Goal: Transaction & Acquisition: Book appointment/travel/reservation

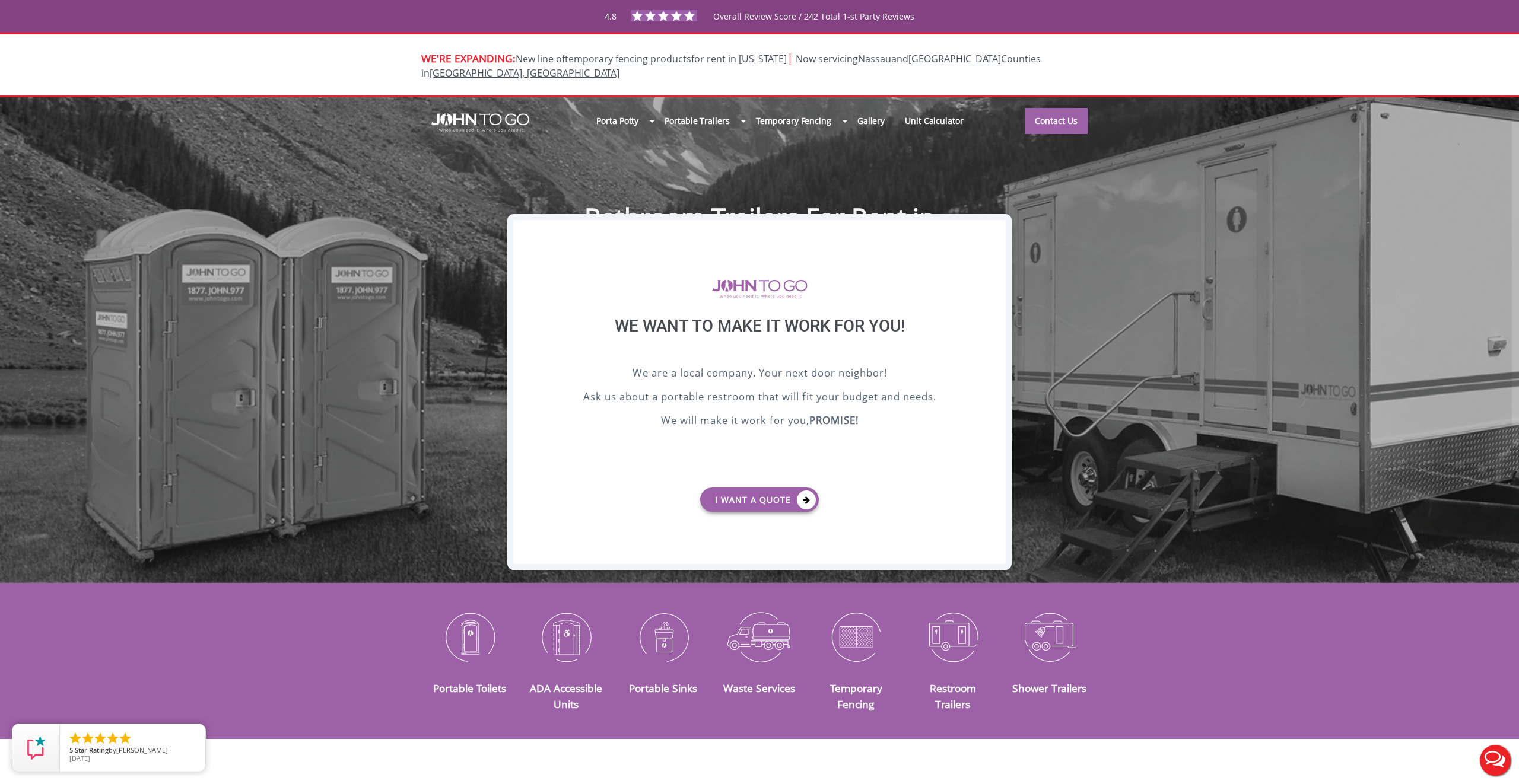
click at [993, 228] on div "X" at bounding box center [996, 230] width 18 height 20
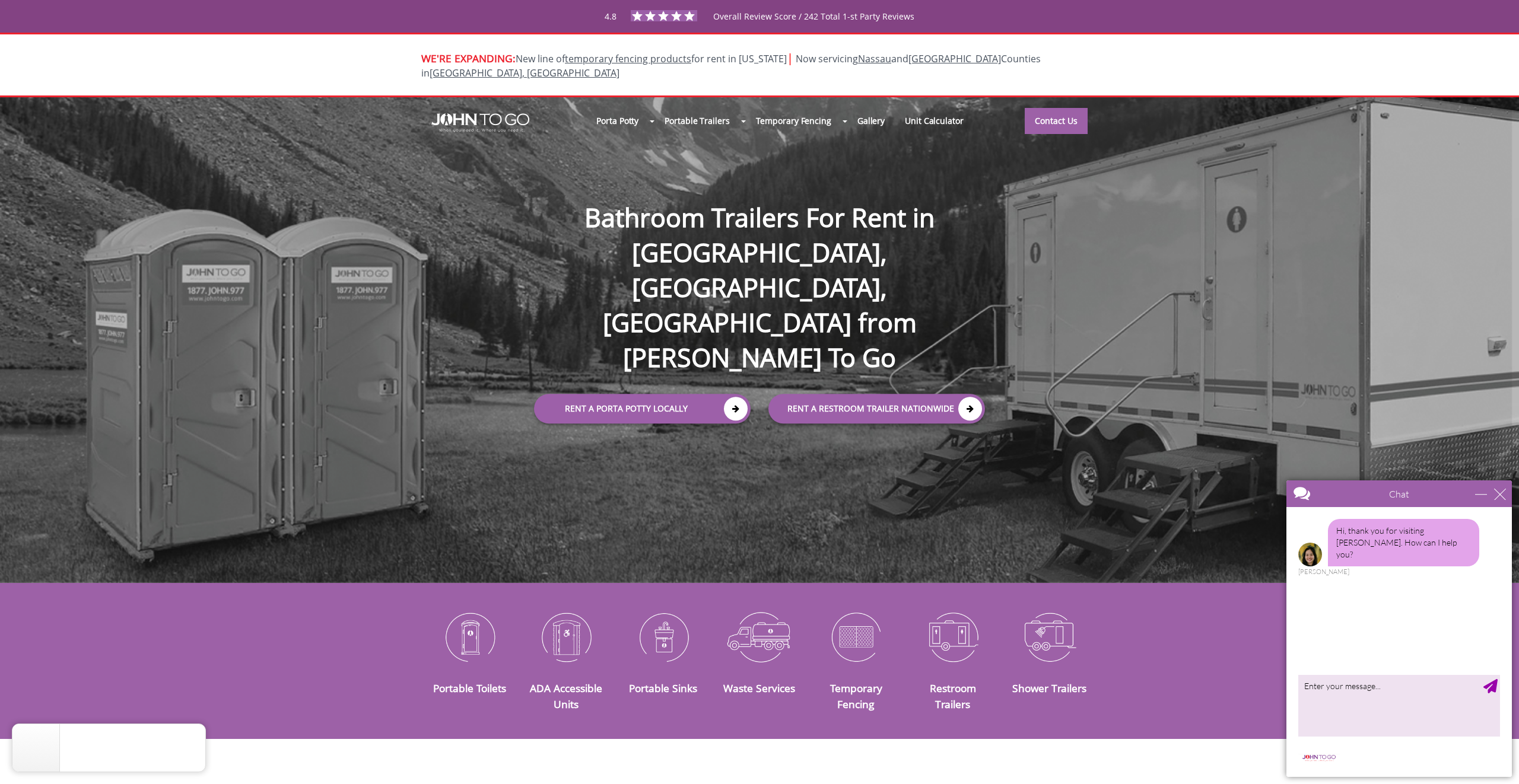
click at [1508, 500] on div "Chat" at bounding box center [1399, 494] width 225 height 27
click at [1487, 495] on div "minimize" at bounding box center [1481, 494] width 12 height 12
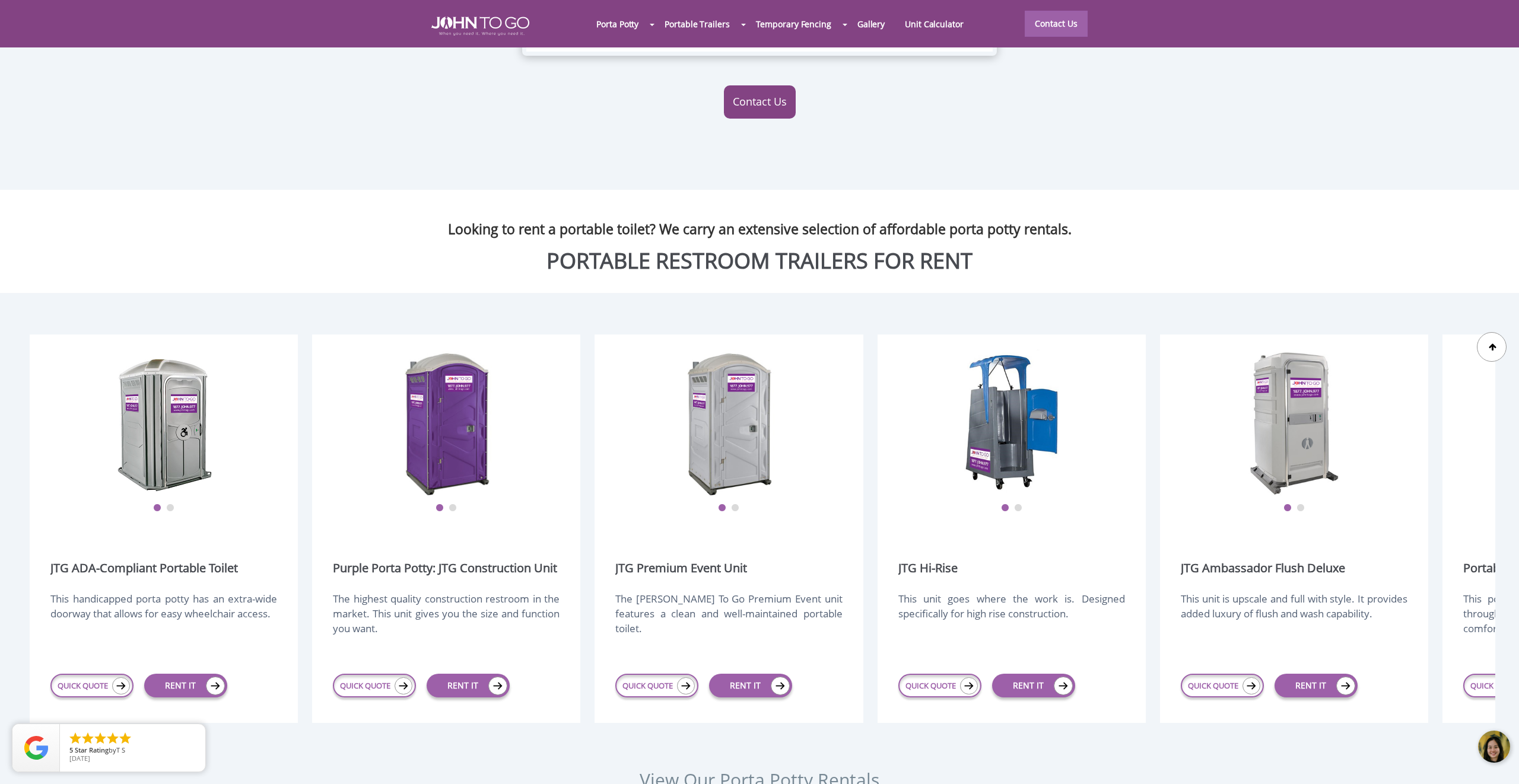
scroll to position [1419, 0]
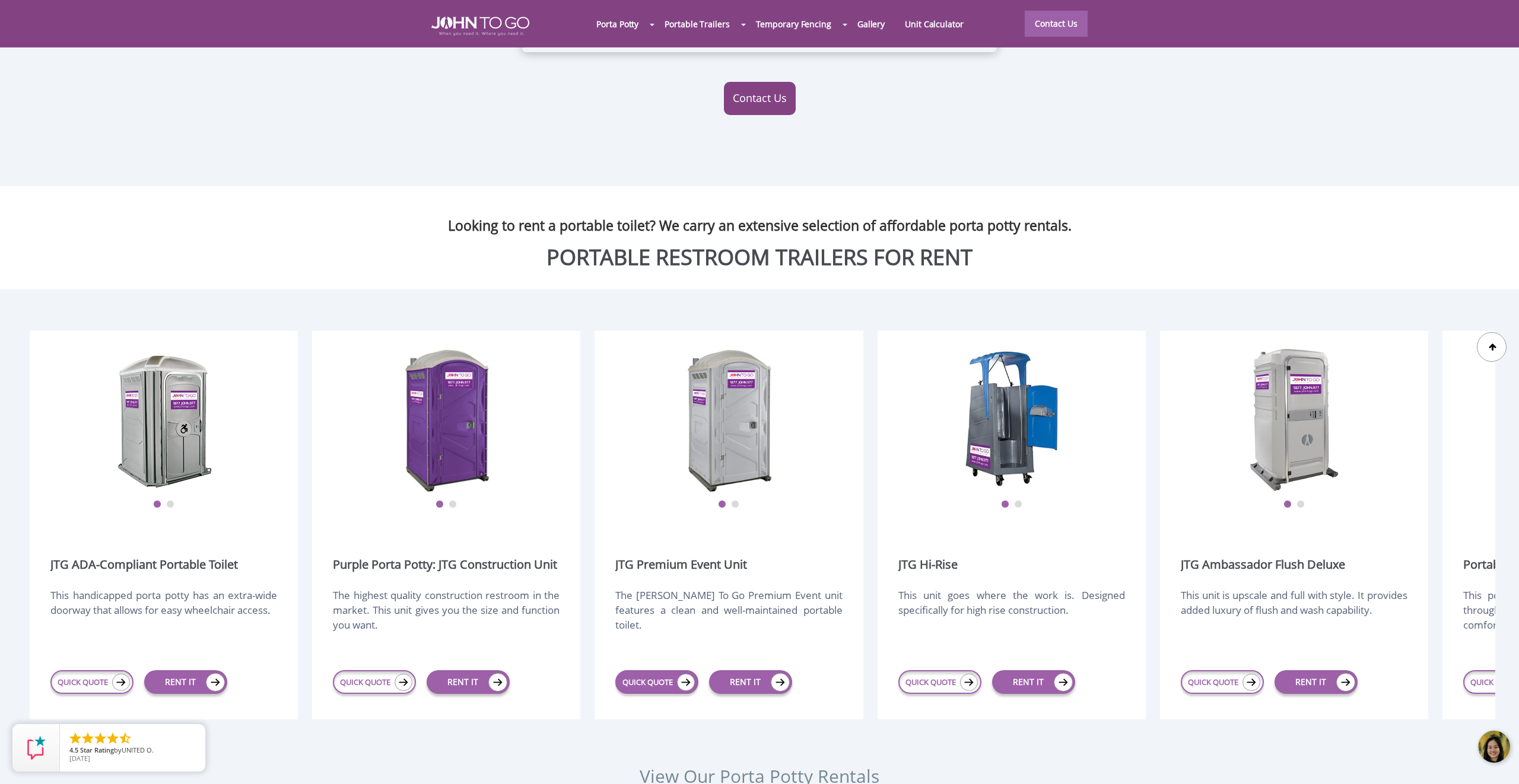
click at [656, 670] on link "QUICK QUOTE" at bounding box center [657, 682] width 83 height 24
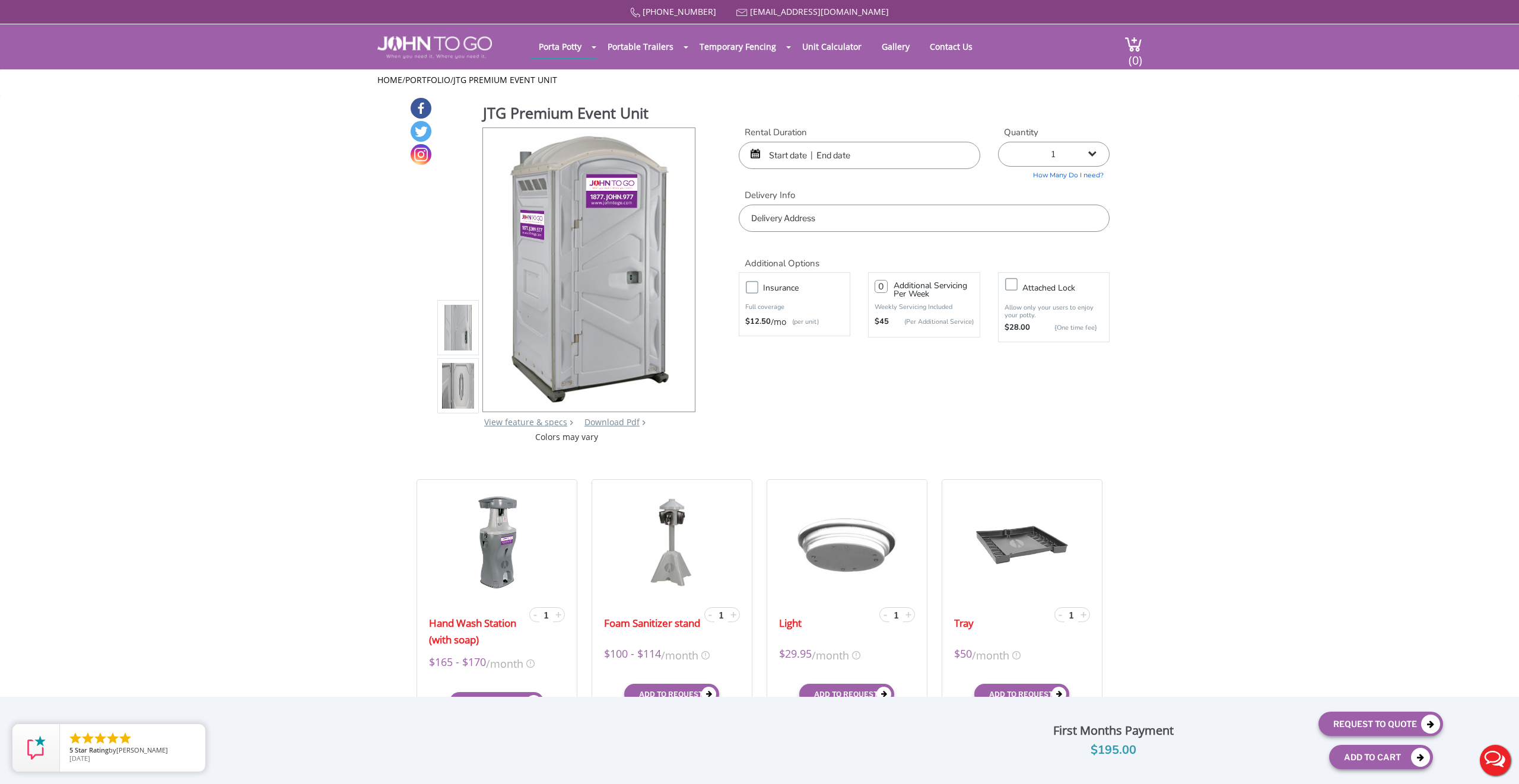
click at [807, 157] on input "text" at bounding box center [859, 155] width 242 height 28
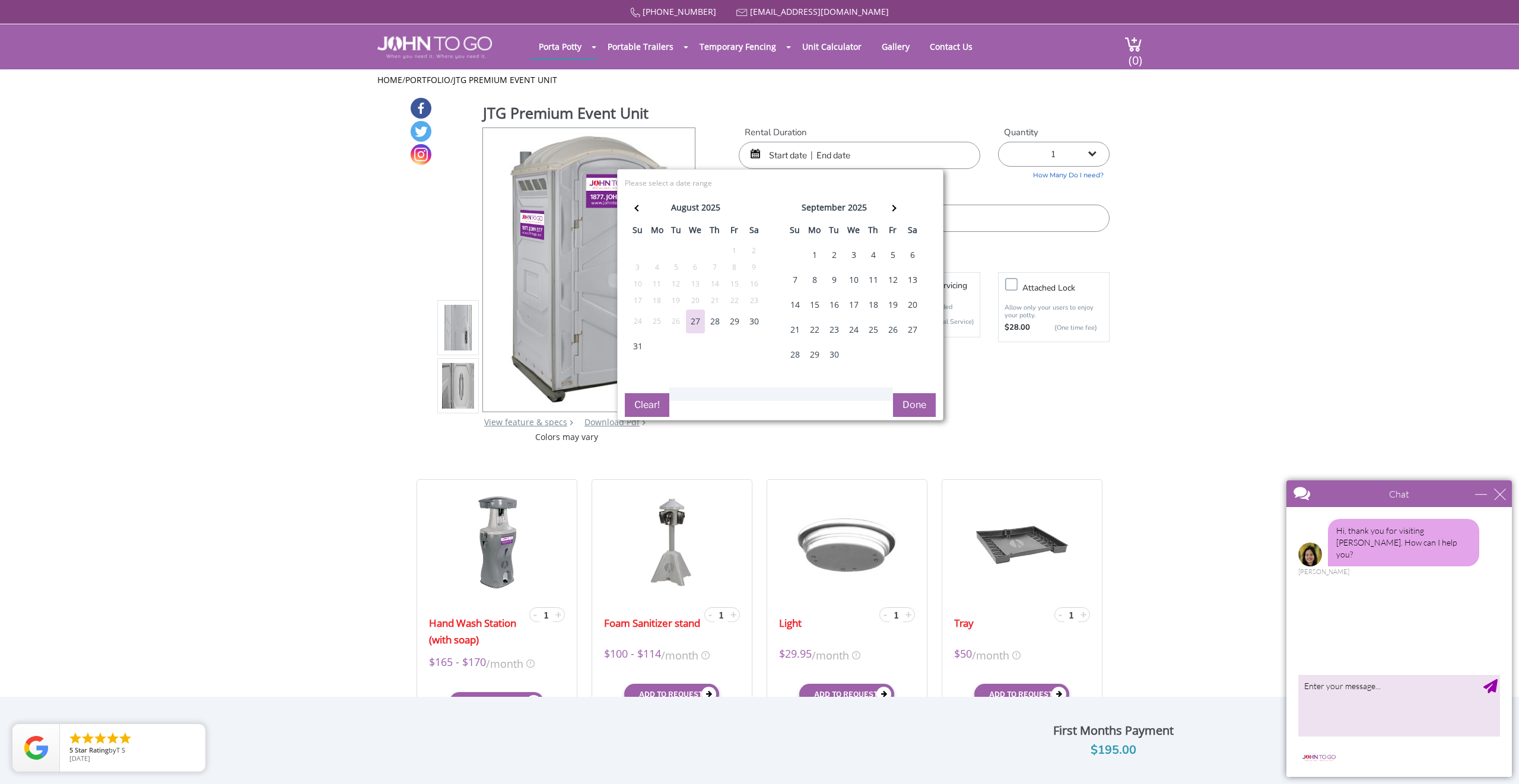
click at [751, 322] on div "30" at bounding box center [754, 321] width 19 height 24
click at [858, 259] on div "3" at bounding box center [854, 255] width 19 height 24
type input "08/30/2025 to 09/03/2025"
click at [846, 382] on div "Selected: 08/30/2025 to 09/03/2025 ( 5 Days) error Please select a date range C…" at bounding box center [780, 295] width 326 height 251
click at [872, 102] on div "JTG Premium Event Unit View feature & specs Download Pdf Product PDF Addon PDF …" at bounding box center [760, 270] width 700 height 346
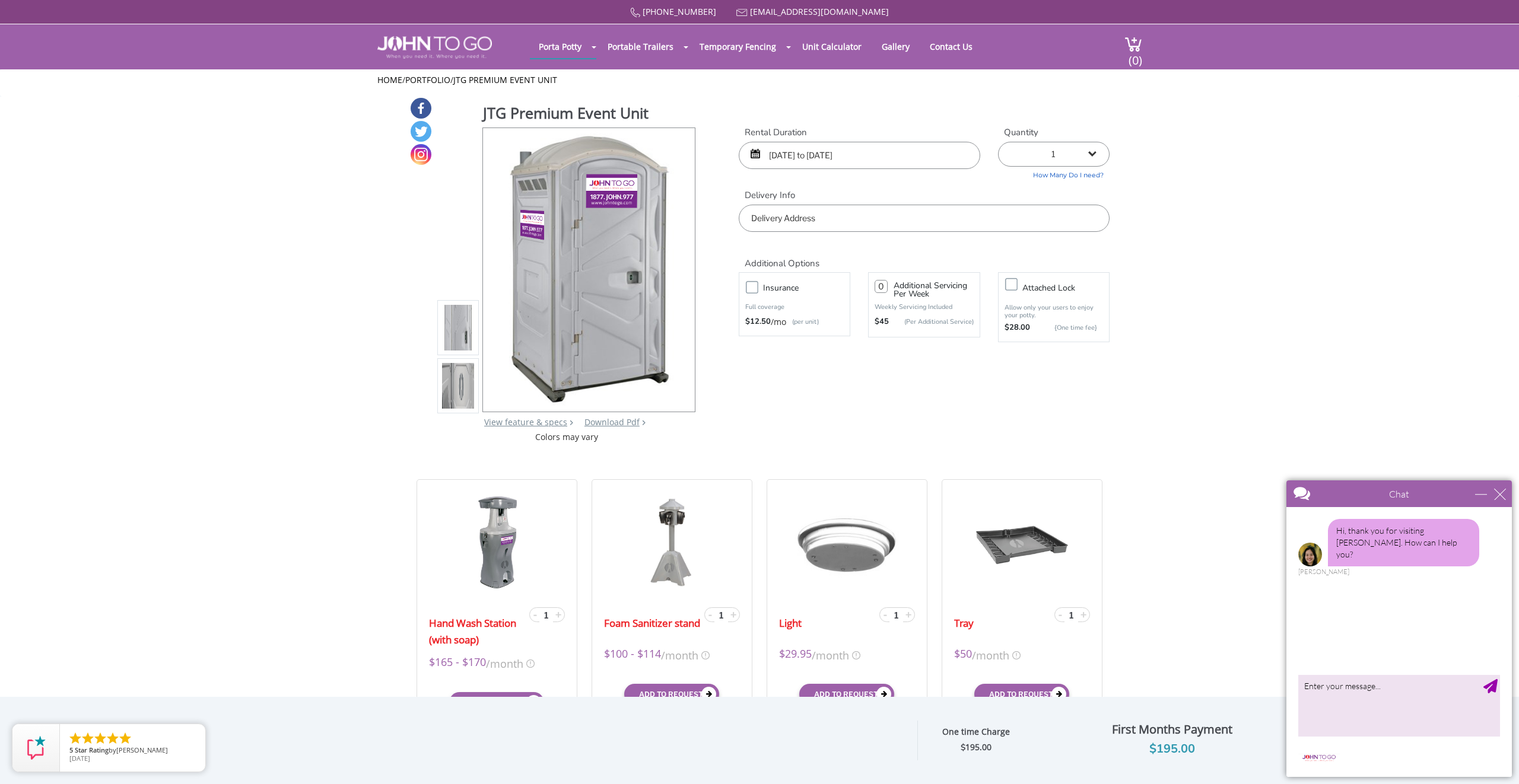
click at [835, 401] on div "JTG Premium Event Unit View feature & specs Download Pdf Product PDF Addon PDF …" at bounding box center [760, 270] width 700 height 346
click at [804, 152] on input "08/30/2025 to 09/03/2025" at bounding box center [859, 155] width 242 height 28
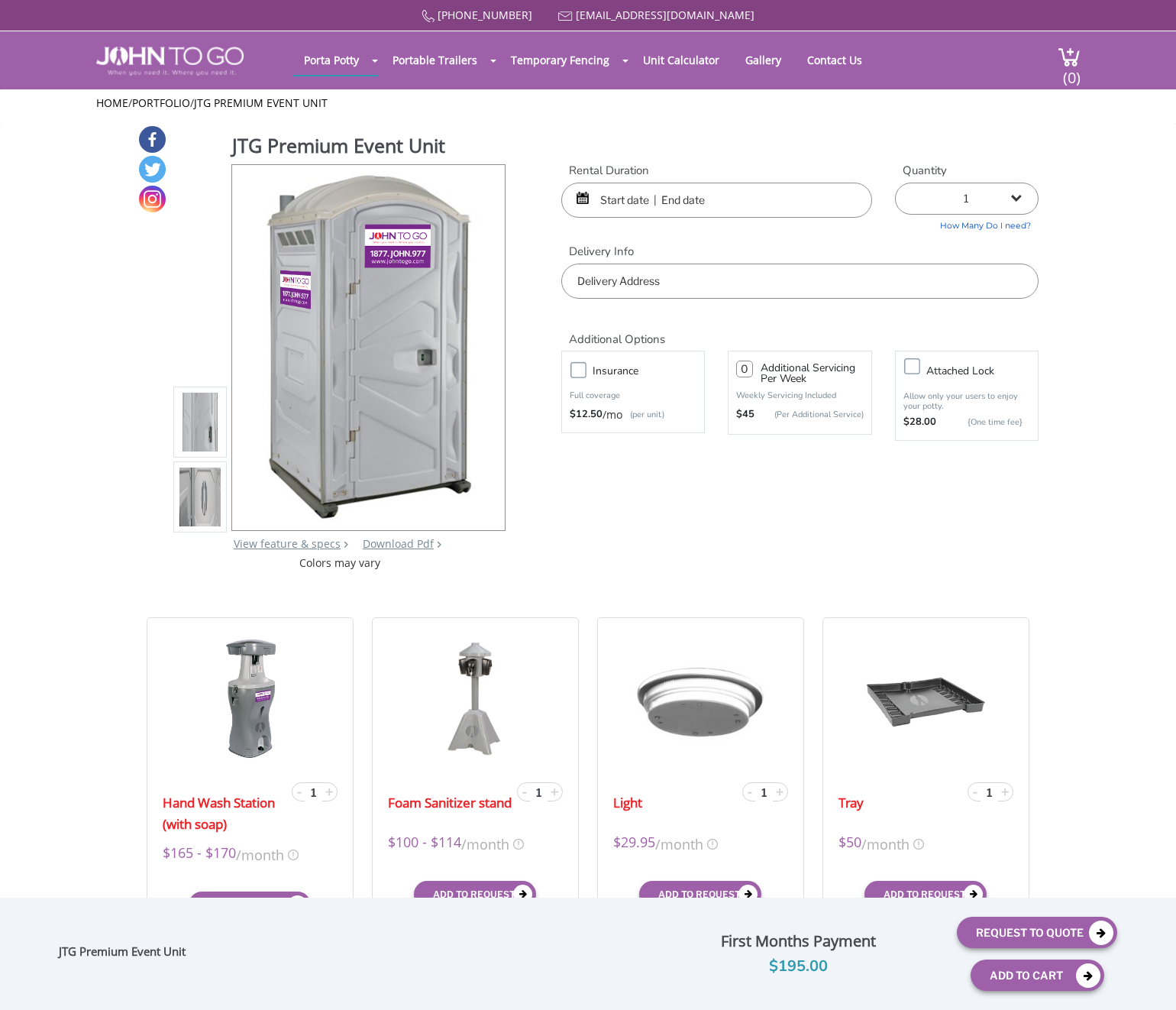
click at [736, 178] on label "Rental Duration" at bounding box center [716, 171] width 311 height 16
click at [679, 195] on input "text" at bounding box center [716, 200] width 311 height 36
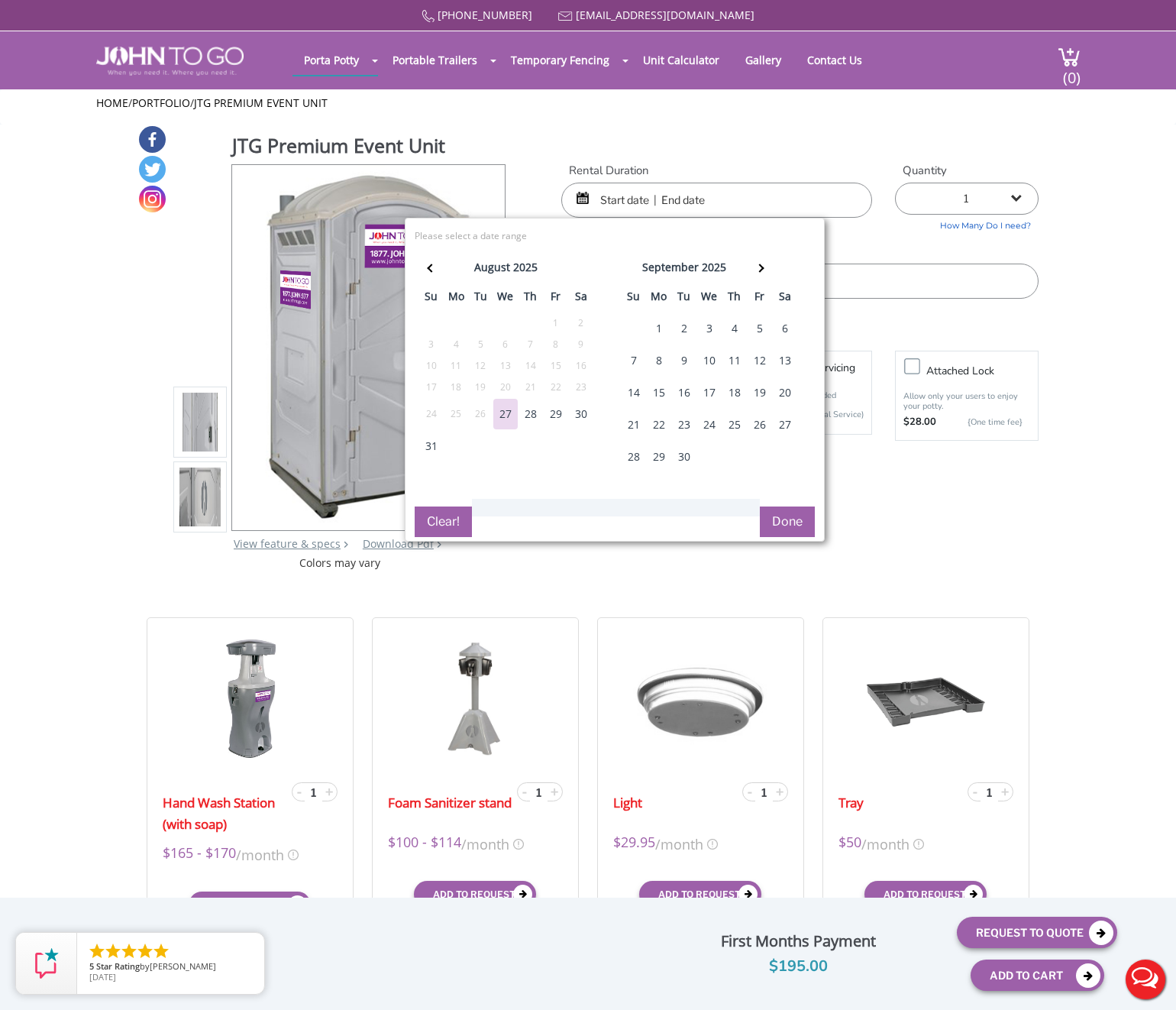
click at [553, 408] on div "29" at bounding box center [556, 413] width 24 height 30
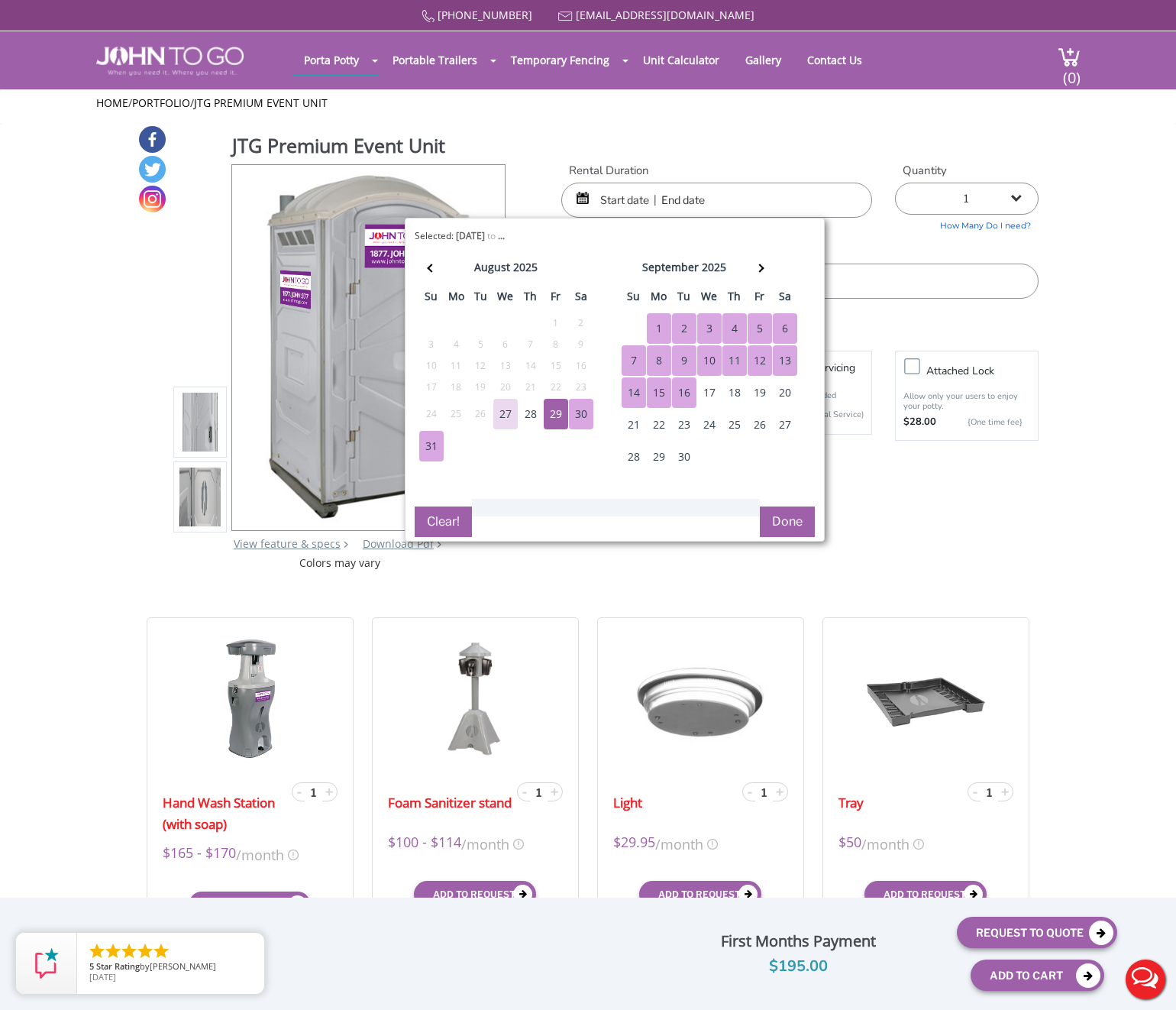
click at [687, 381] on div "16" at bounding box center [684, 392] width 24 height 30
type input "08/29/2025 to 09/16/2025"
click at [793, 527] on button "Done" at bounding box center [787, 521] width 55 height 30
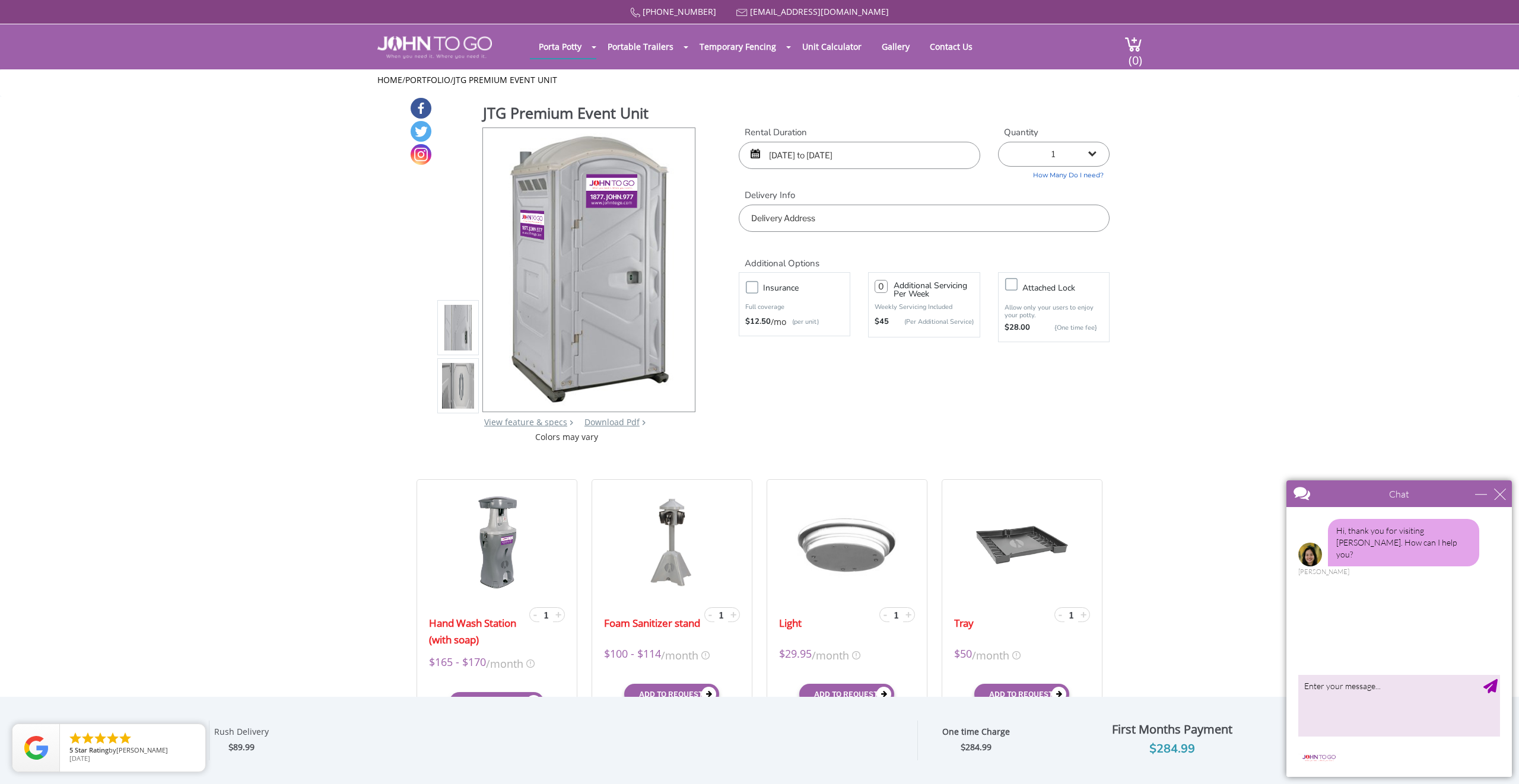
click at [891, 407] on div "JTG Premium Event Unit View feature & specs Download Pdf Product PDF Addon PDF …" at bounding box center [760, 270] width 700 height 346
click at [903, 365] on form "Rental Duration 08/29/2025 to 09/16/2025 Quantity 1 2 (5% discount) 3 (8% disco…" at bounding box center [924, 247] width 371 height 243
click at [913, 500] on div "Chat" at bounding box center [1399, 494] width 225 height 27
click at [913, 489] on div "close" at bounding box center [1500, 494] width 12 height 12
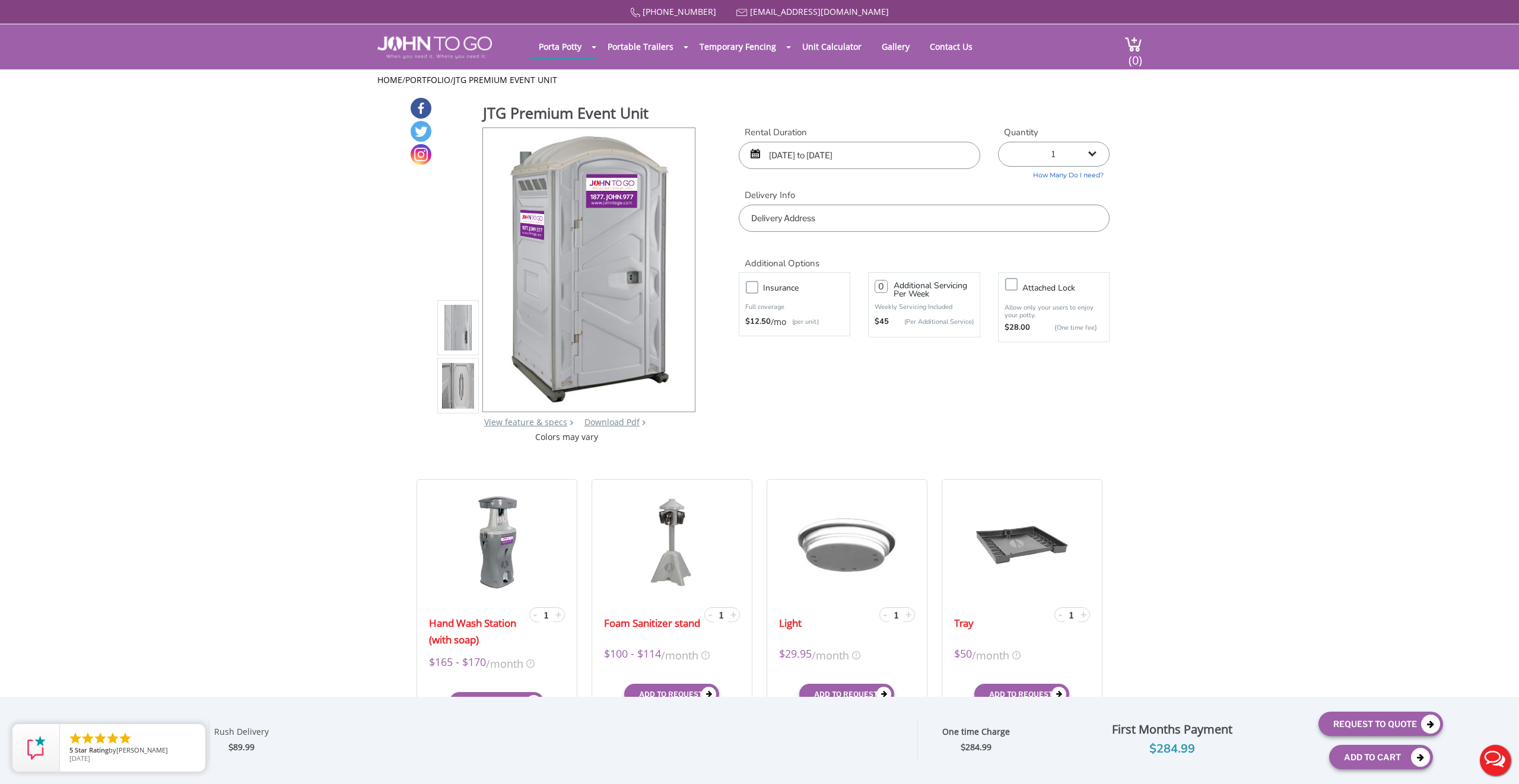
click at [863, 409] on div "JTG Premium Event Unit View feature & specs Download Pdf Product PDF Addon PDF …" at bounding box center [760, 270] width 700 height 346
click at [781, 388] on div "JTG Premium Event Unit View feature & specs Download Pdf Product PDF Addon PDF …" at bounding box center [760, 270] width 700 height 346
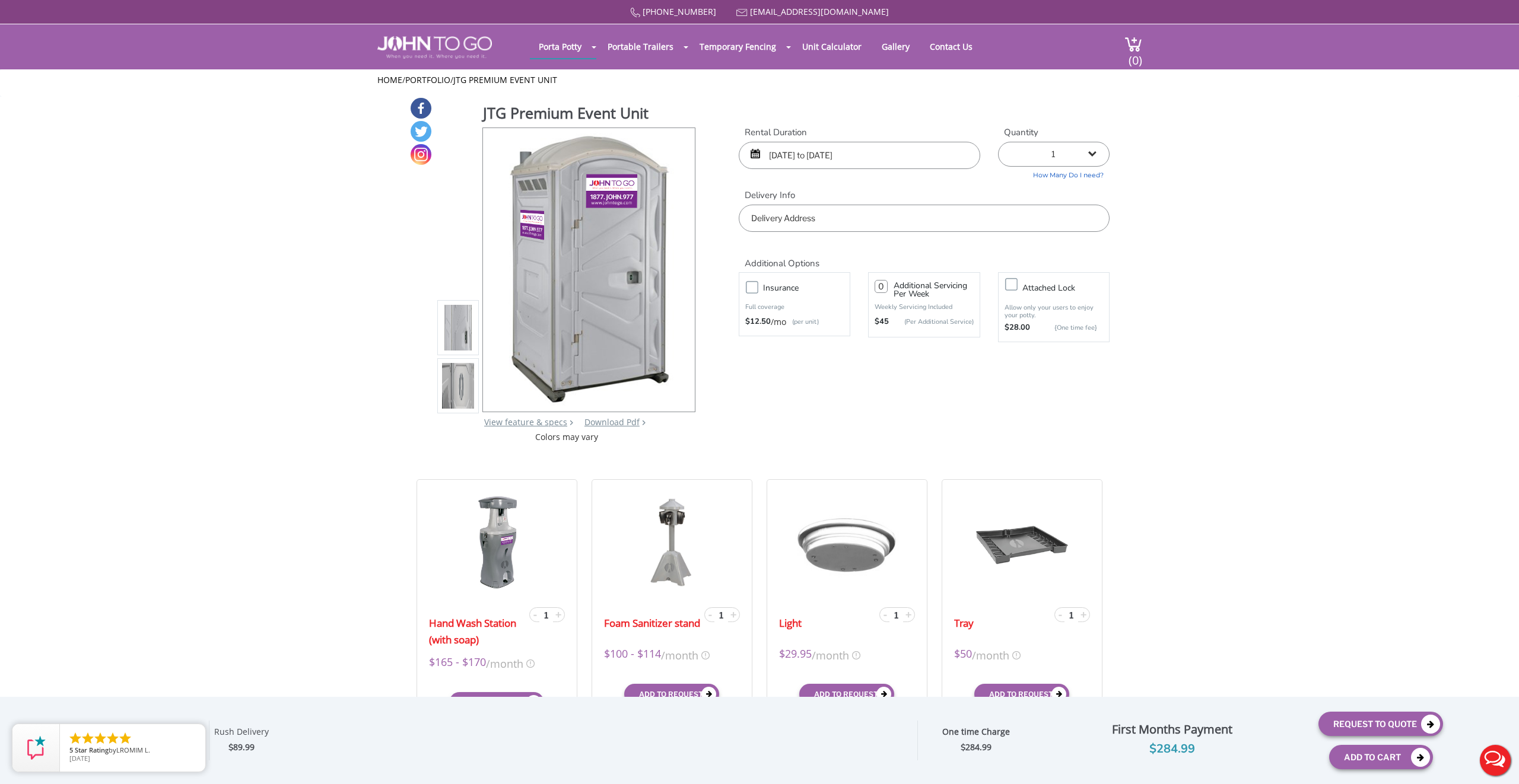
click at [781, 432] on div "JTG Premium Event Unit View feature & specs Download Pdf Product PDF Addon PDF …" at bounding box center [760, 270] width 700 height 346
click at [436, 48] on img at bounding box center [435, 48] width 114 height 23
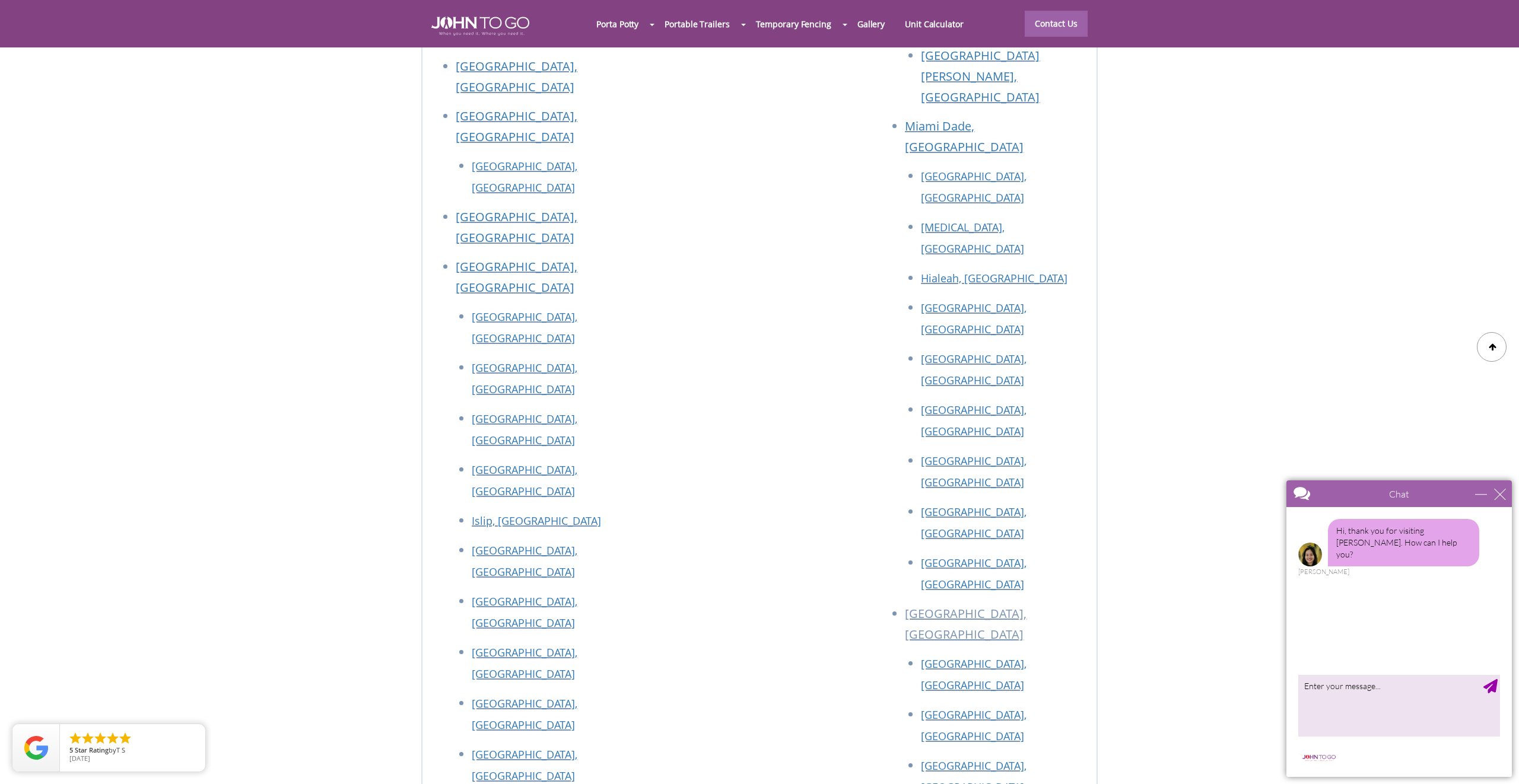
scroll to position [5292, 0]
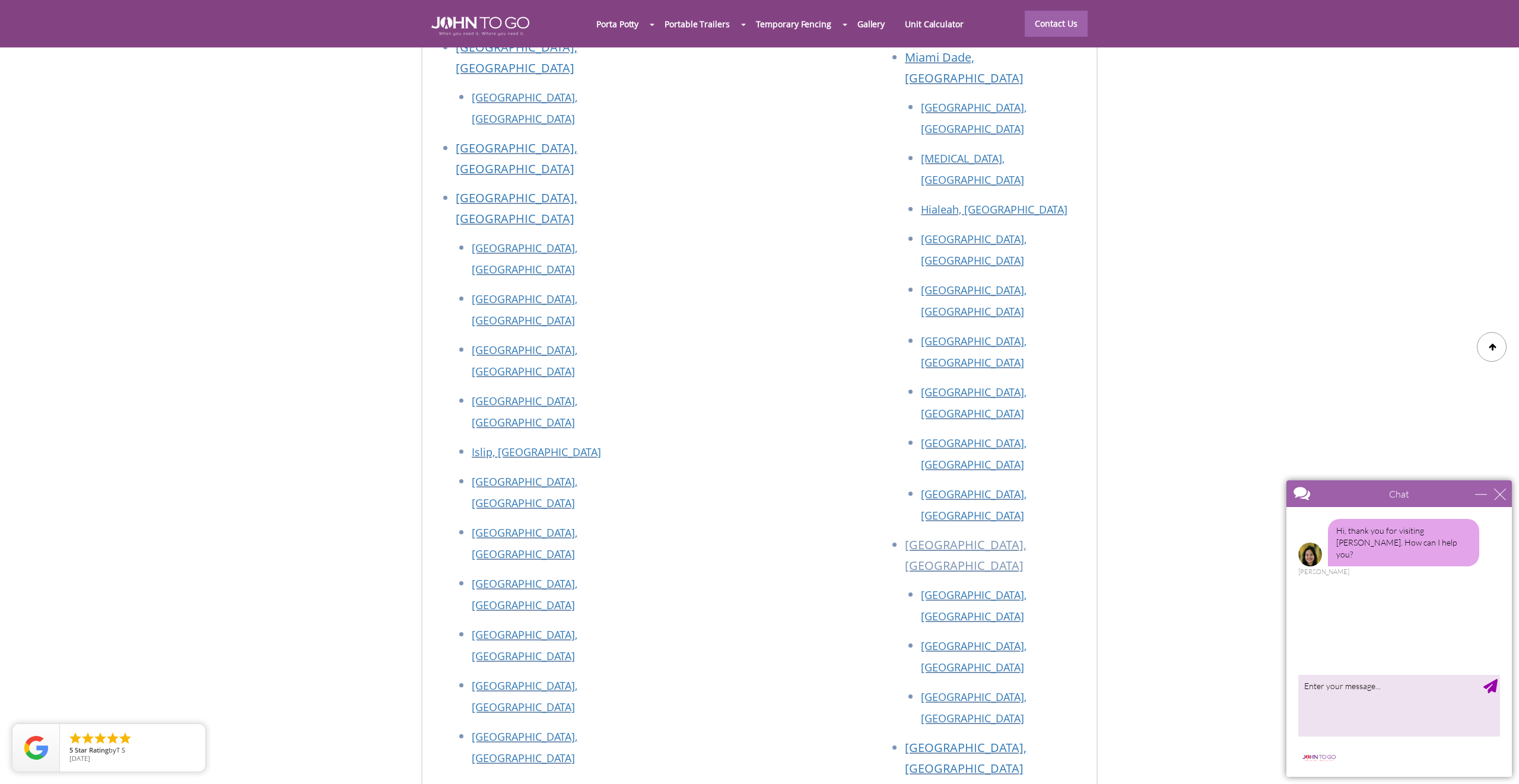
drag, startPoint x: 414, startPoint y: 344, endPoint x: 858, endPoint y: 535, distance: 483.3
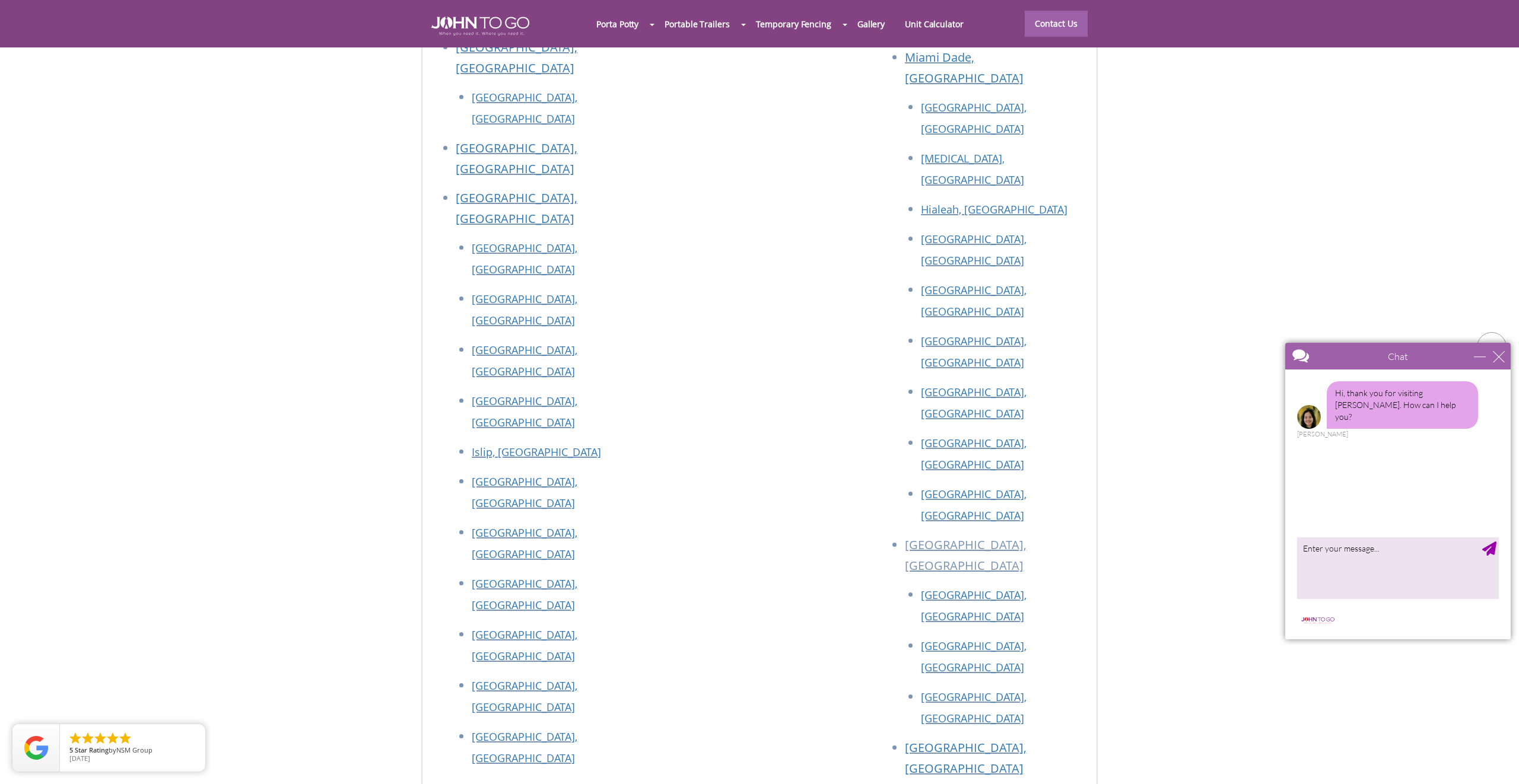
drag, startPoint x: 2623, startPoint y: 834, endPoint x: 1335, endPoint y: 492, distance: 1332.6
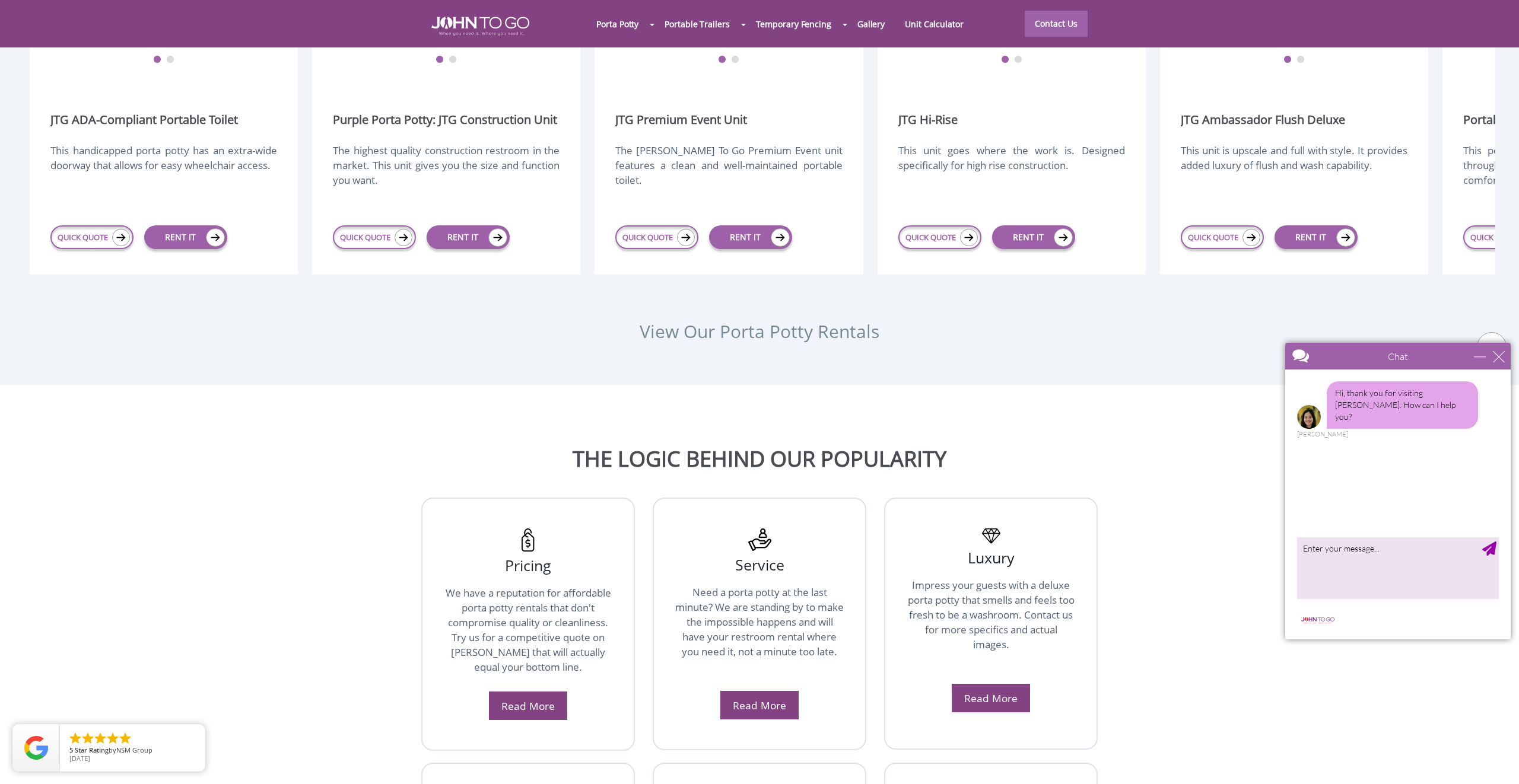
scroll to position [1486, 0]
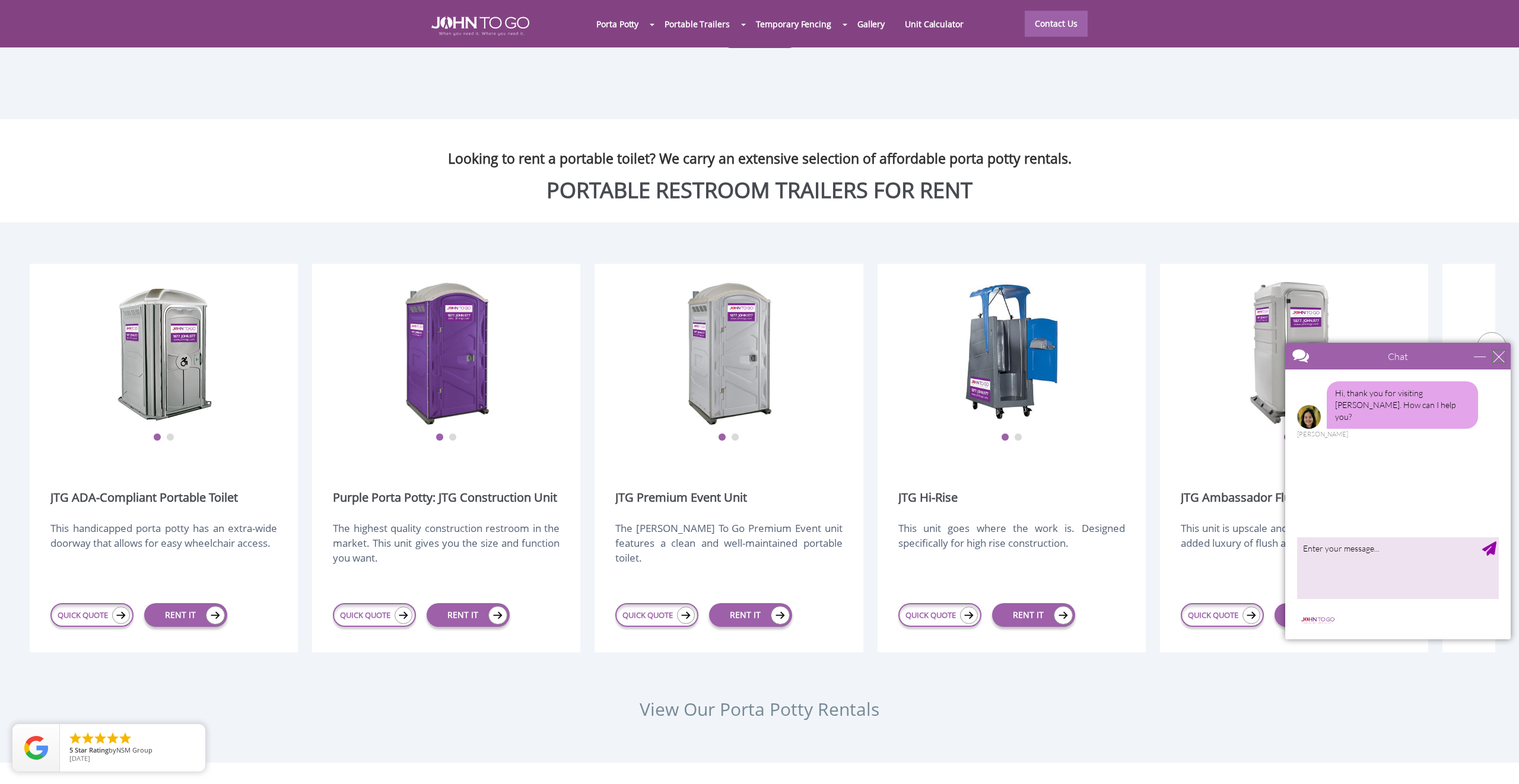
click at [1495, 357] on div "close" at bounding box center [1499, 356] width 12 height 12
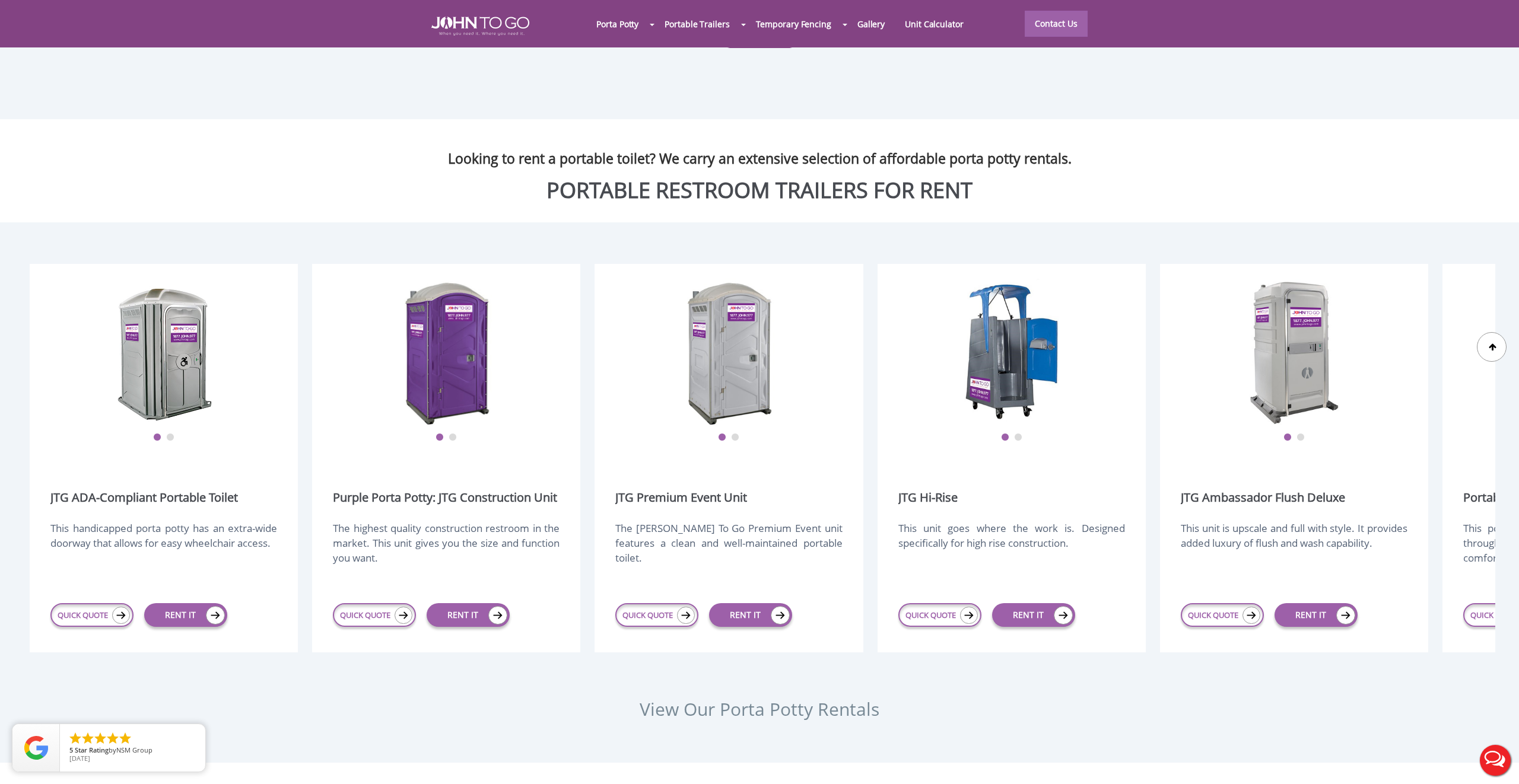
scroll to position [0, 0]
